Goal: Task Accomplishment & Management: Manage account settings

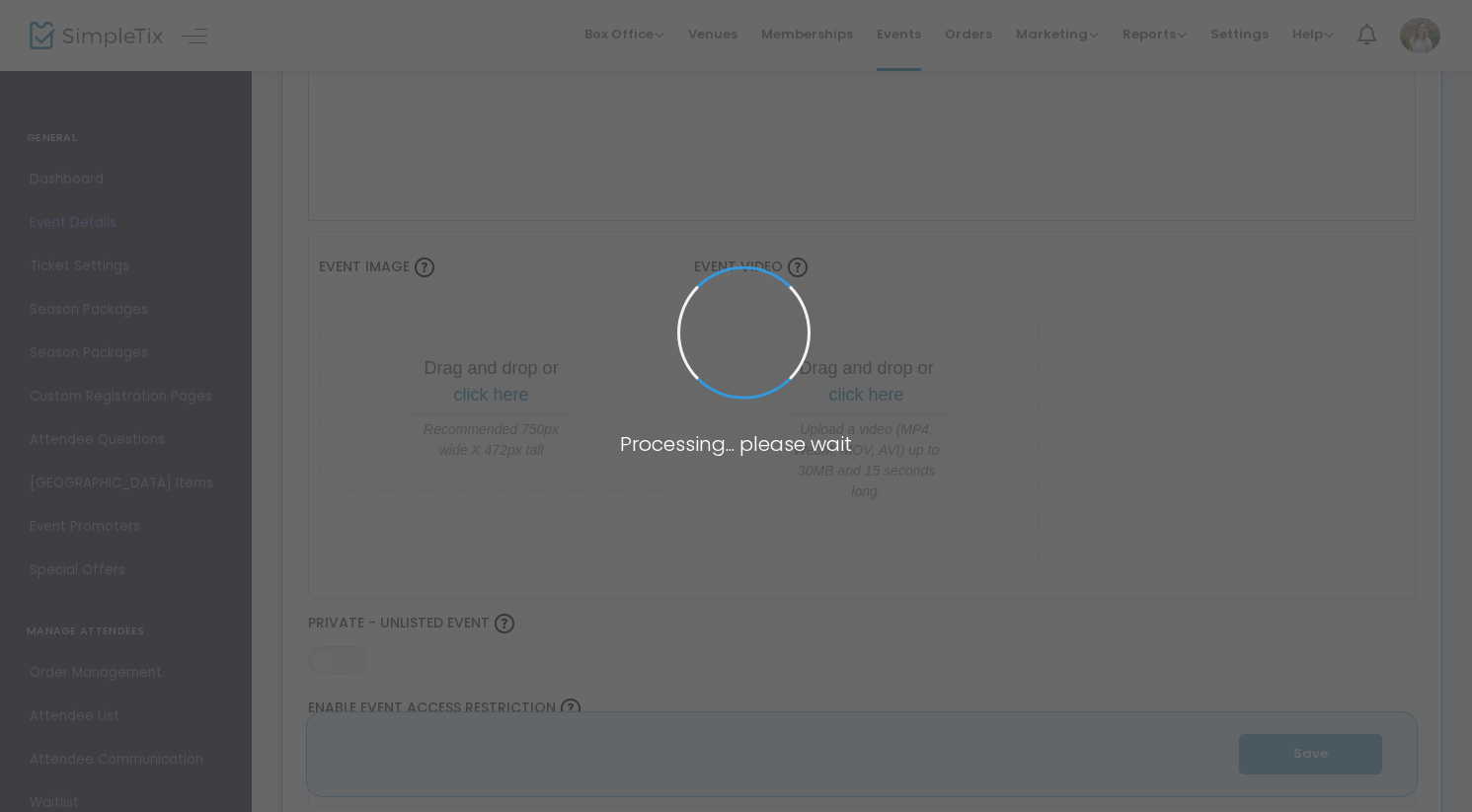
scroll to position [708, 0]
type input "Diplomats at War, a personal memoir by [PERSON_NAME]"
type textarea "Join author and journalist [PERSON_NAME] as he discusses his book Diplomats at …"
type input "Register Now"
checkbox input "true"
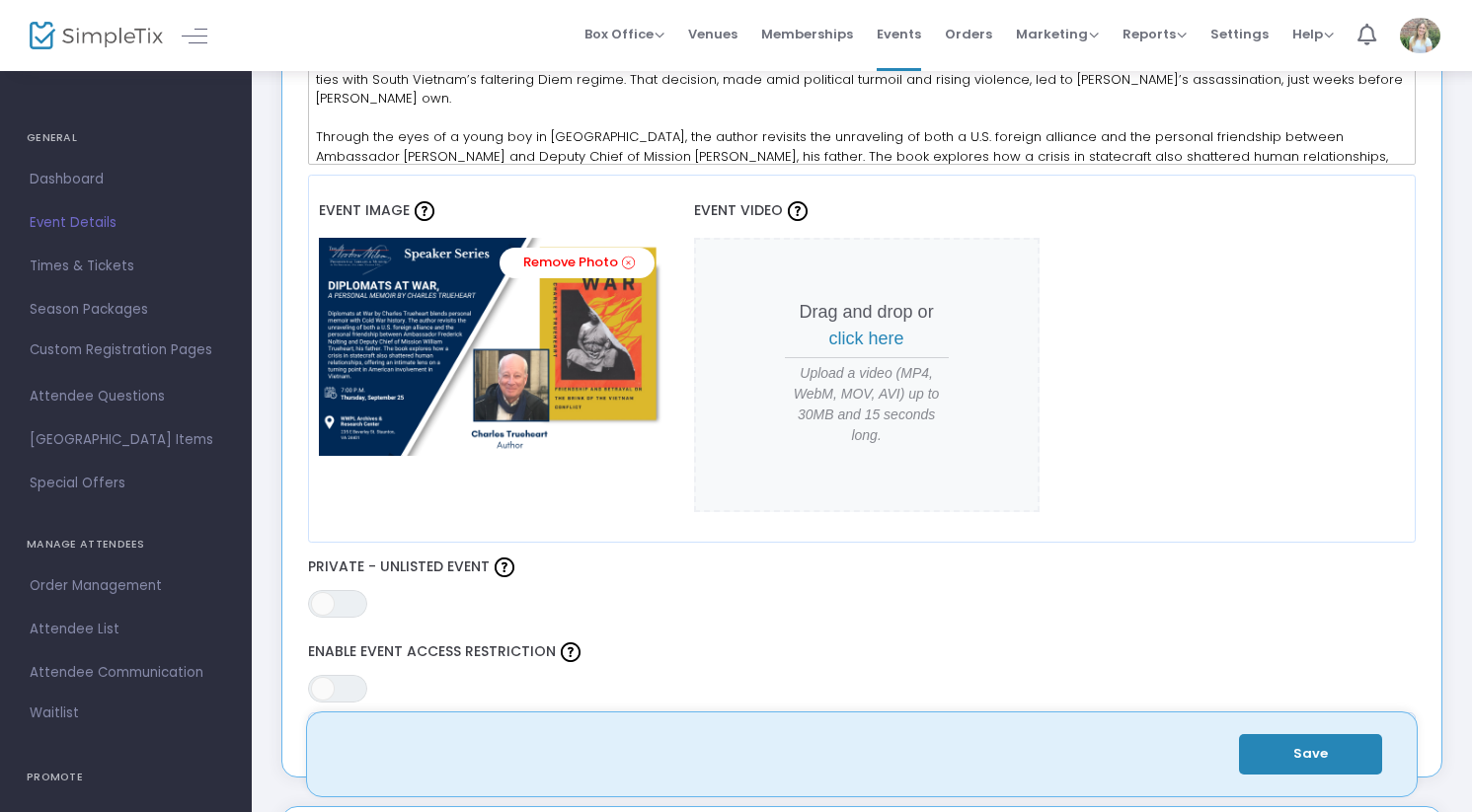
scroll to position [661, 0]
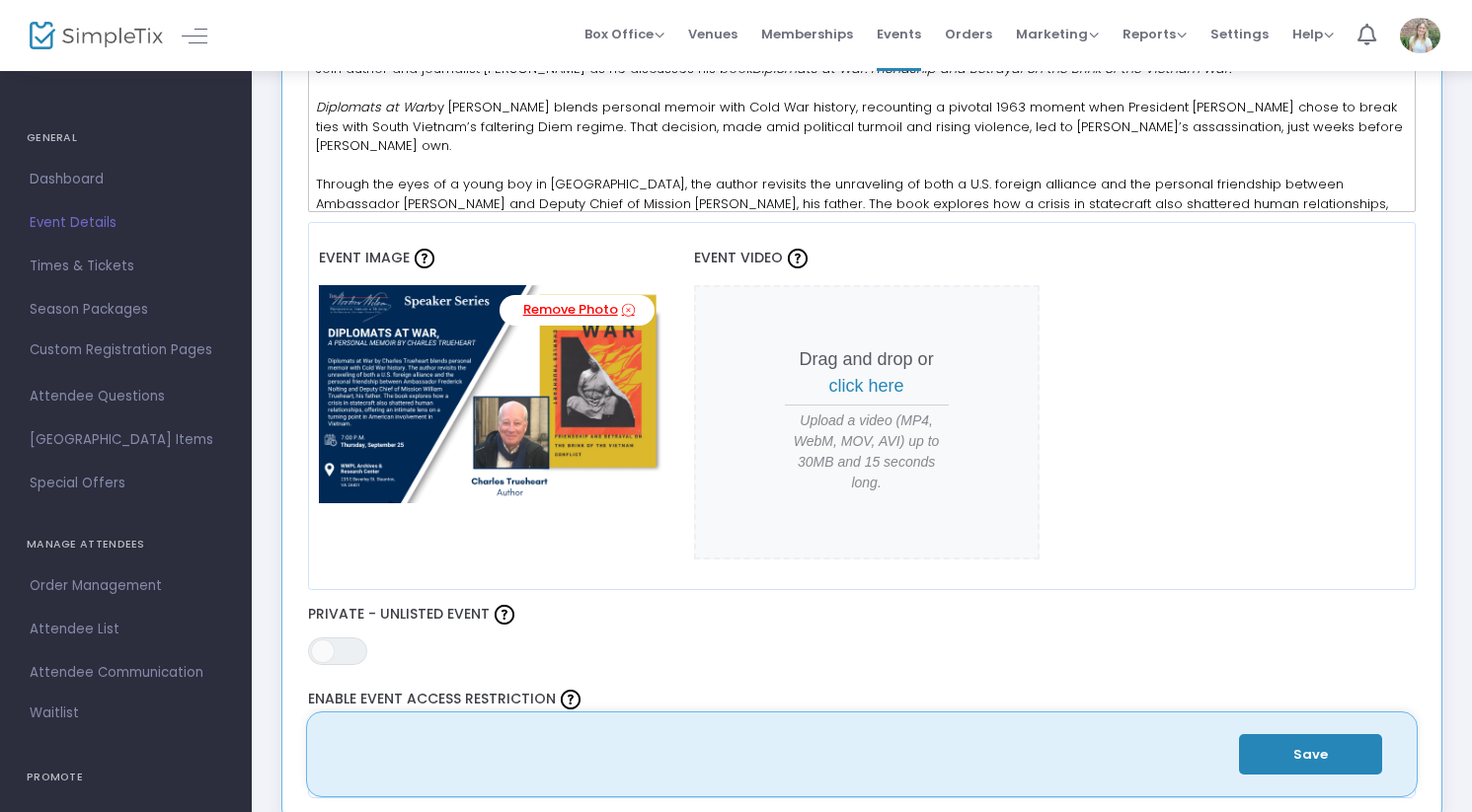
click at [621, 320] on icon at bounding box center [627, 310] width 13 height 19
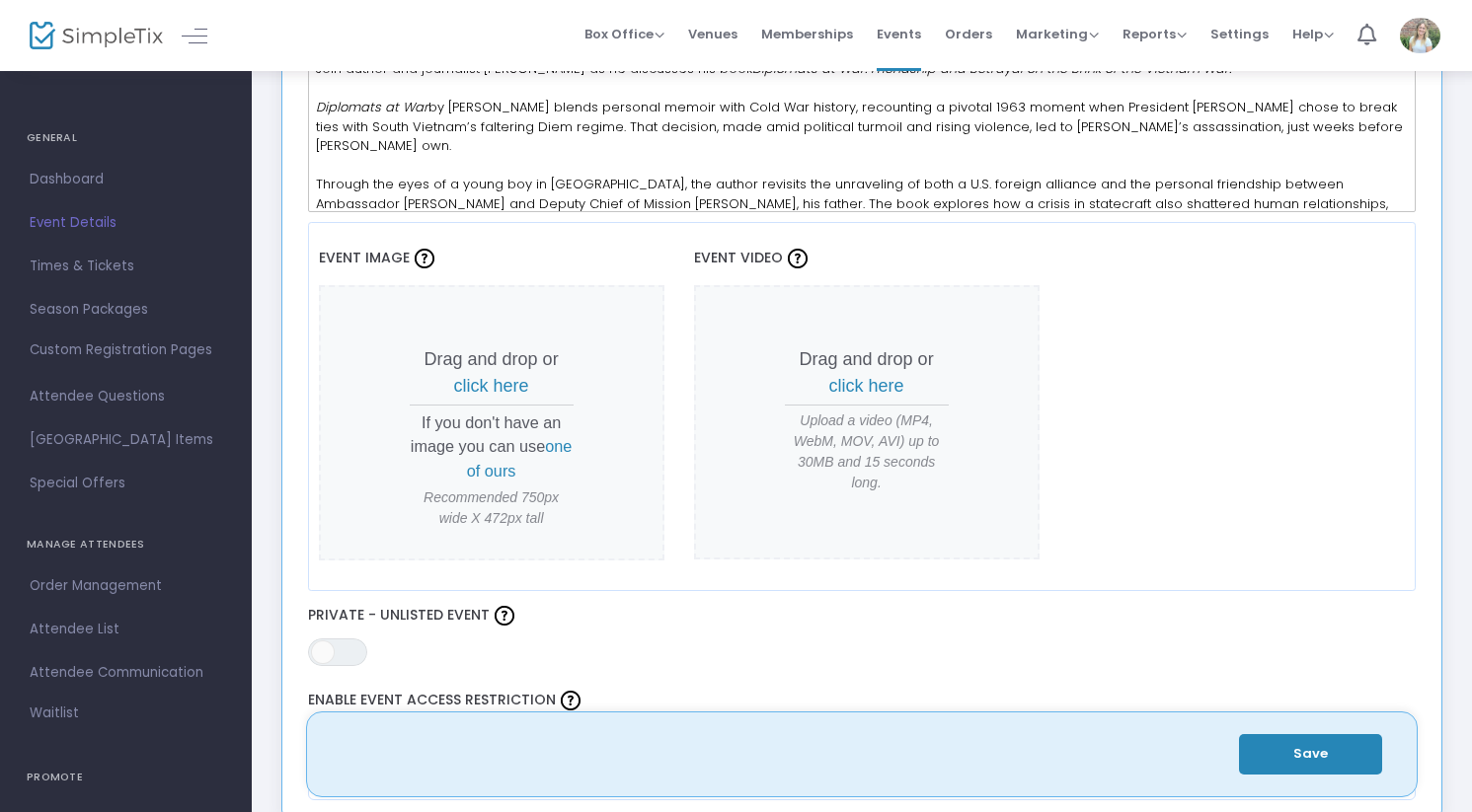
click at [492, 391] on span "click here" at bounding box center [492, 386] width 75 height 20
click at [510, 389] on span "click here" at bounding box center [492, 386] width 75 height 20
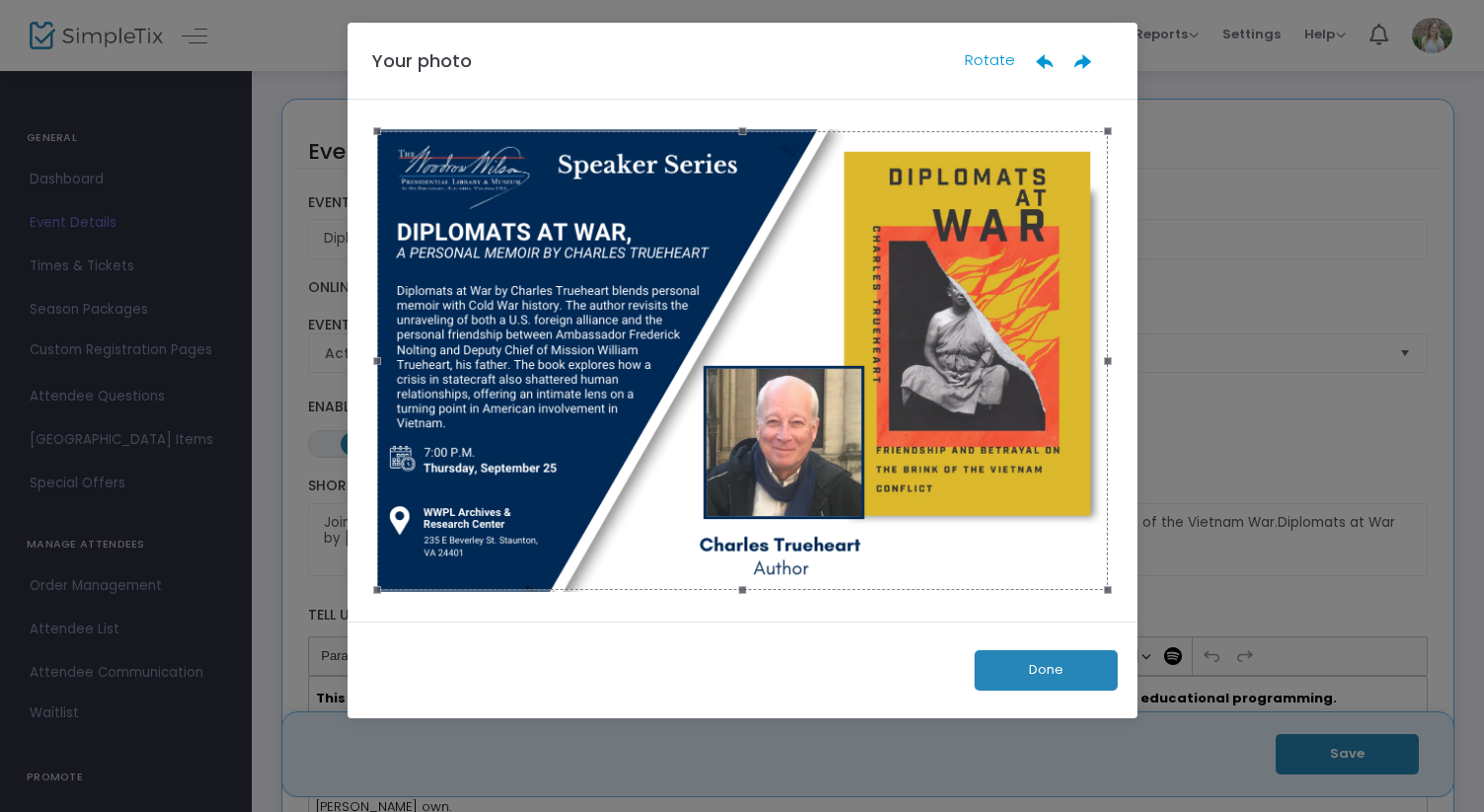
click at [1044, 648] on div "Done" at bounding box center [742, 670] width 789 height 98
click at [1047, 663] on button "Done" at bounding box center [1045, 670] width 143 height 41
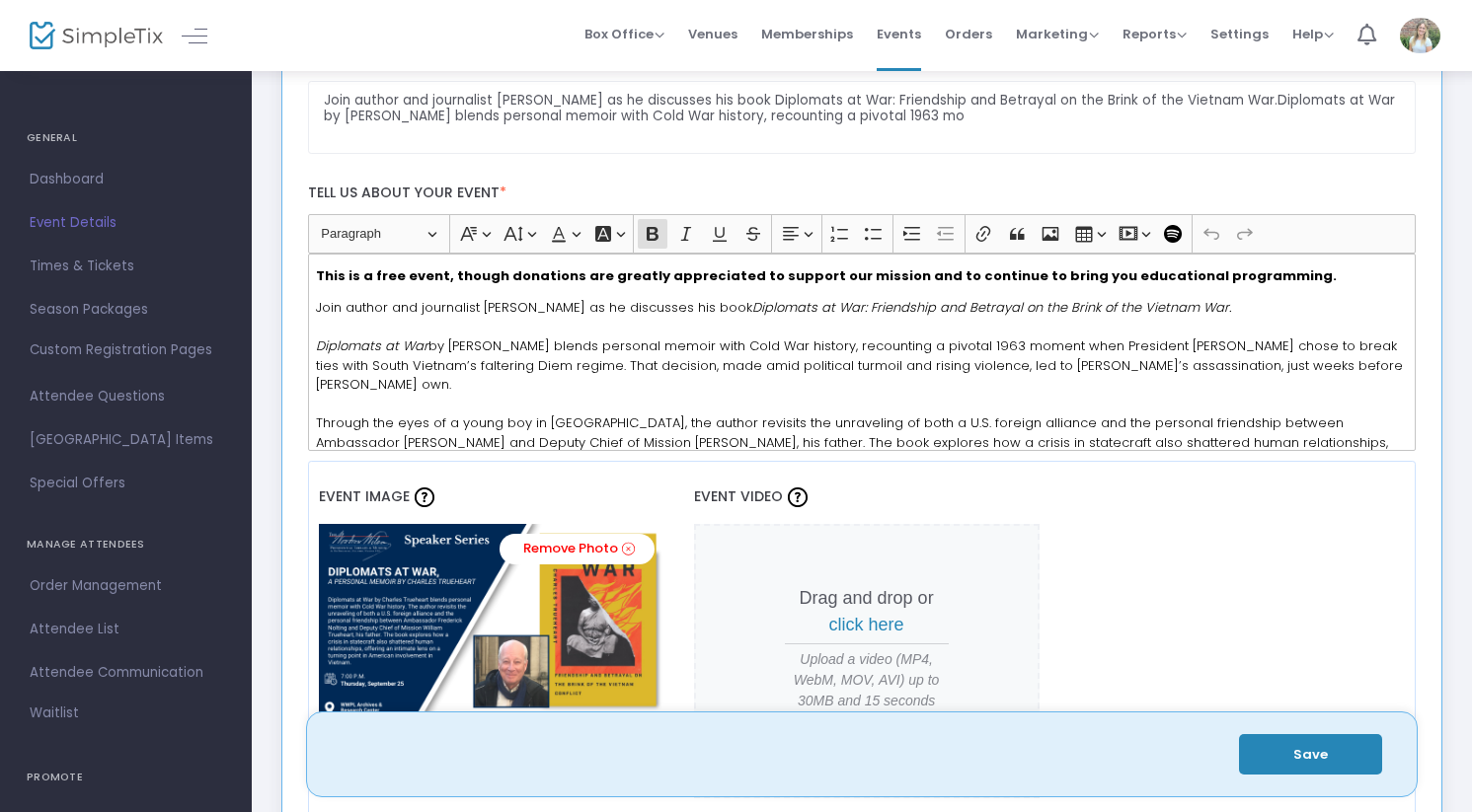
scroll to position [612, 0]
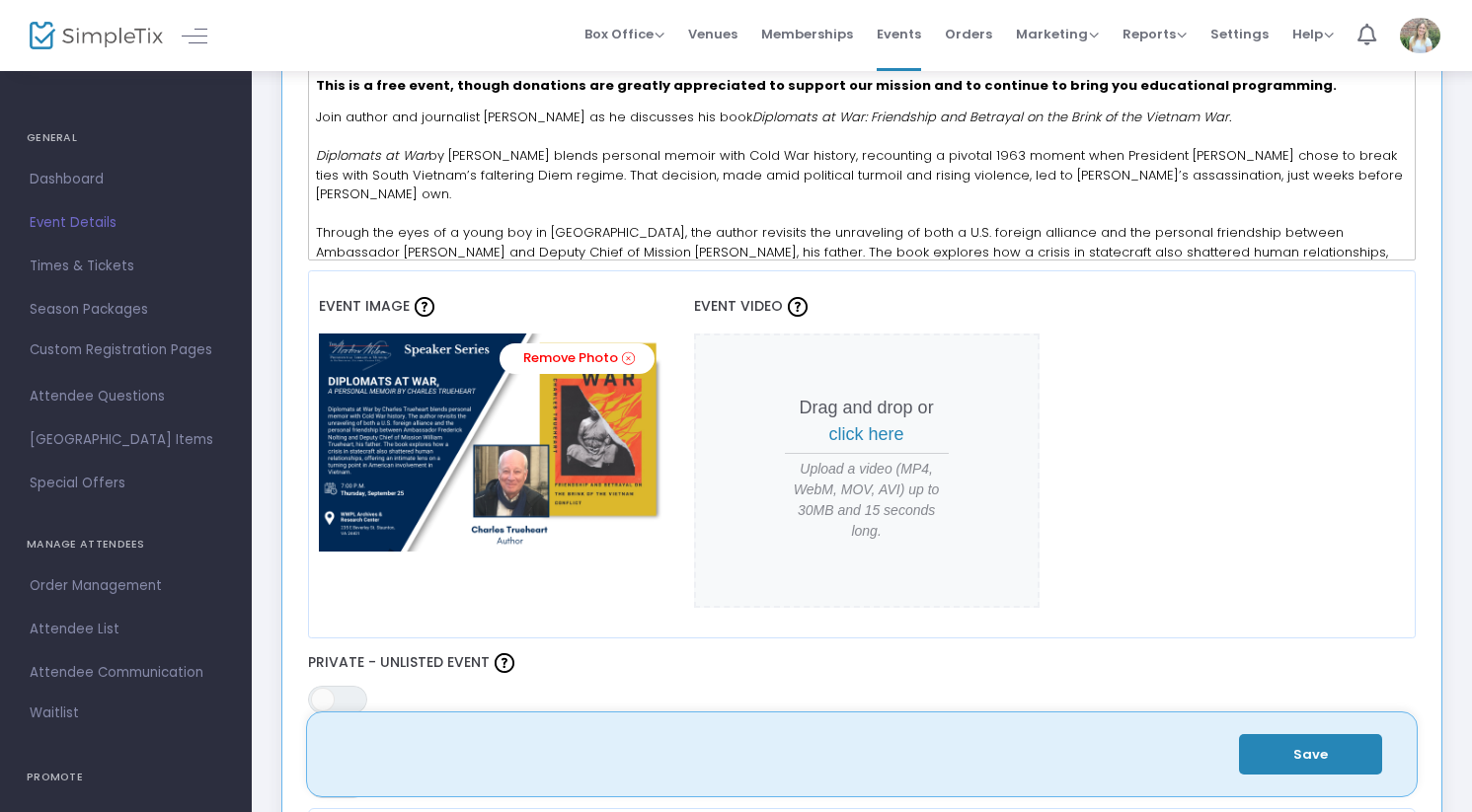
click at [1314, 734] on button "Save" at bounding box center [1310, 754] width 143 height 41
